Goal: Task Accomplishment & Management: Use online tool/utility

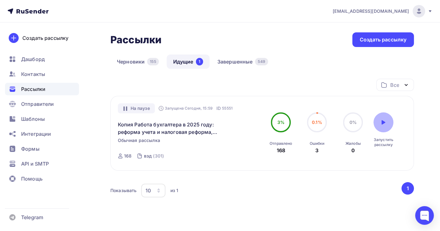
click at [383, 124] on icon at bounding box center [383, 122] width 5 height 5
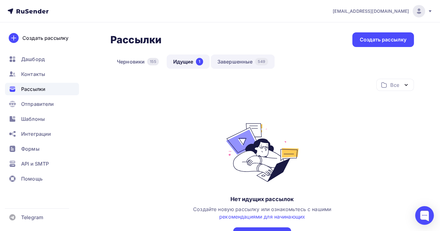
click at [236, 60] on link "Завершенные 549" at bounding box center [243, 61] width 64 height 14
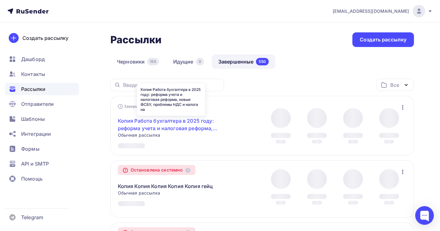
click at [153, 129] on link "Копия Работа бухгалтера в 2025 году: реформа учета и налоговая реформа, новые Ф…" at bounding box center [171, 124] width 107 height 15
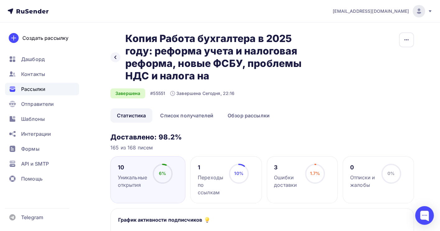
click at [302, 105] on div "Назад Копия Работа бухгалтера в 2025 году: реформа учета и налоговая реформа, н…" at bounding box center [262, 70] width 304 height 76
click at [39, 84] on div "Рассылки" at bounding box center [42, 89] width 74 height 12
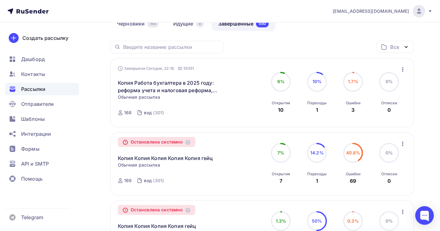
scroll to position [83, 0]
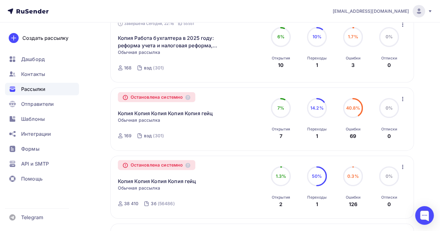
click at [401, 26] on icon "button" at bounding box center [402, 24] width 7 height 7
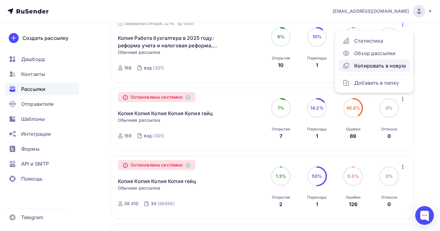
click at [382, 67] on div "Копировать в новую" at bounding box center [374, 65] width 64 height 7
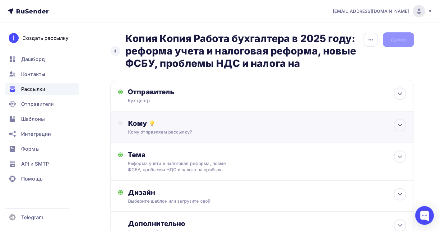
click at [169, 130] on div "Кому отправляем рассылку?" at bounding box center [253, 132] width 250 height 6
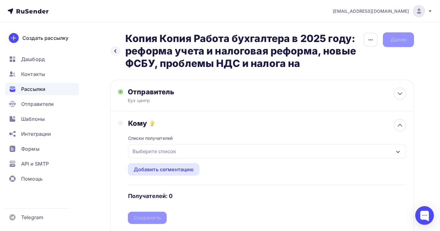
click at [193, 150] on div "Выберите список" at bounding box center [267, 151] width 278 height 14
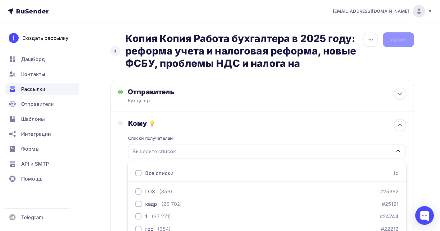
scroll to position [91, 0]
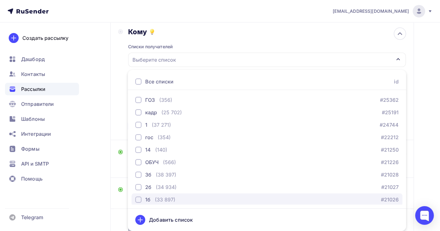
click at [187, 199] on div "1б (33 897) #21026" at bounding box center [266, 199] width 263 height 7
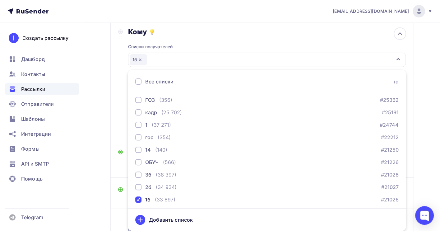
click at [427, 144] on div "Назад Копия Копия Работа бухгалтера в 2025 году: реформа учета и налоговая рефо…" at bounding box center [220, 105] width 440 height 349
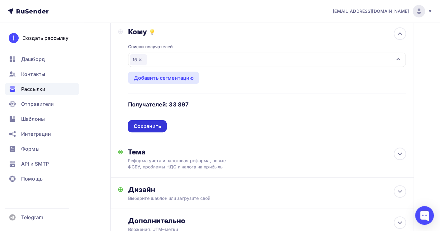
click at [153, 127] on div "Сохранить" at bounding box center [146, 126] width 27 height 7
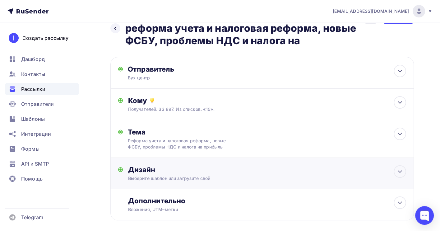
scroll to position [0, 0]
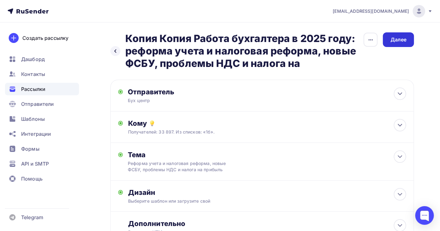
click at [392, 42] on div "Далее" at bounding box center [398, 39] width 16 height 7
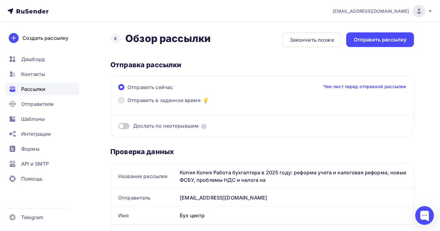
click at [150, 100] on span "Отправить в заданное время" at bounding box center [164, 99] width 73 height 7
click at [128, 104] on input "Отправить в заданное время" at bounding box center [128, 104] width 0 height 0
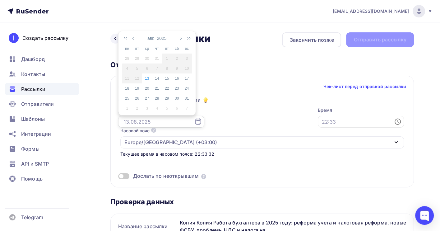
click at [131, 122] on input "text" at bounding box center [161, 122] width 86 height 12
click at [157, 77] on div "14" at bounding box center [157, 79] width 10 height 6
type input "[DATE]"
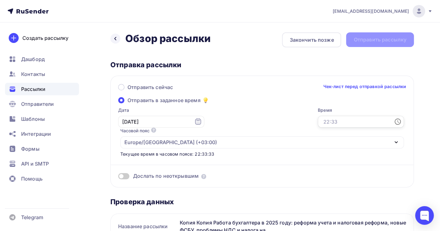
click at [318, 119] on input "text" at bounding box center [361, 122] width 86 height 12
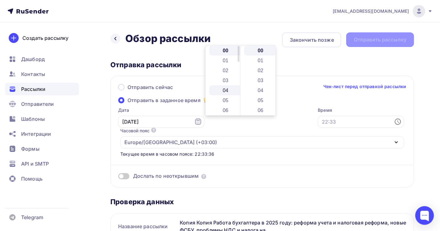
click at [229, 91] on li "04" at bounding box center [226, 90] width 34 height 10
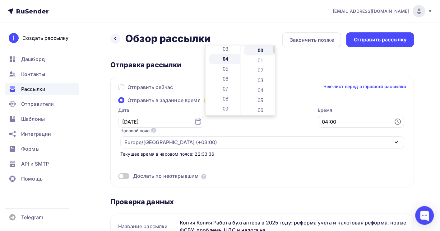
scroll to position [39, 0]
click at [261, 101] on li "05" at bounding box center [261, 100] width 34 height 10
type input "04:05"
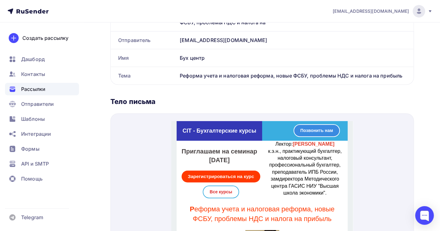
scroll to position [83, 0]
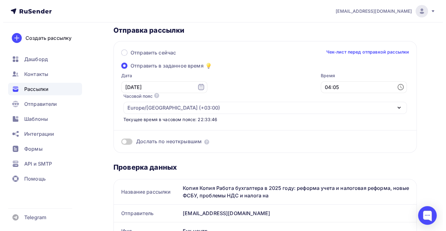
scroll to position [0, 0]
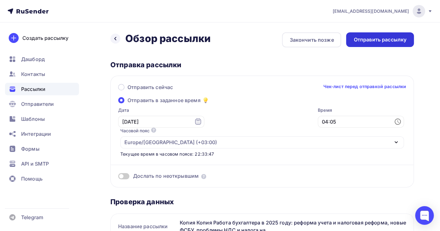
click at [381, 37] on div "Отправить рассылку" at bounding box center [380, 39] width 53 height 7
